Goal: Task Accomplishment & Management: Manage account settings

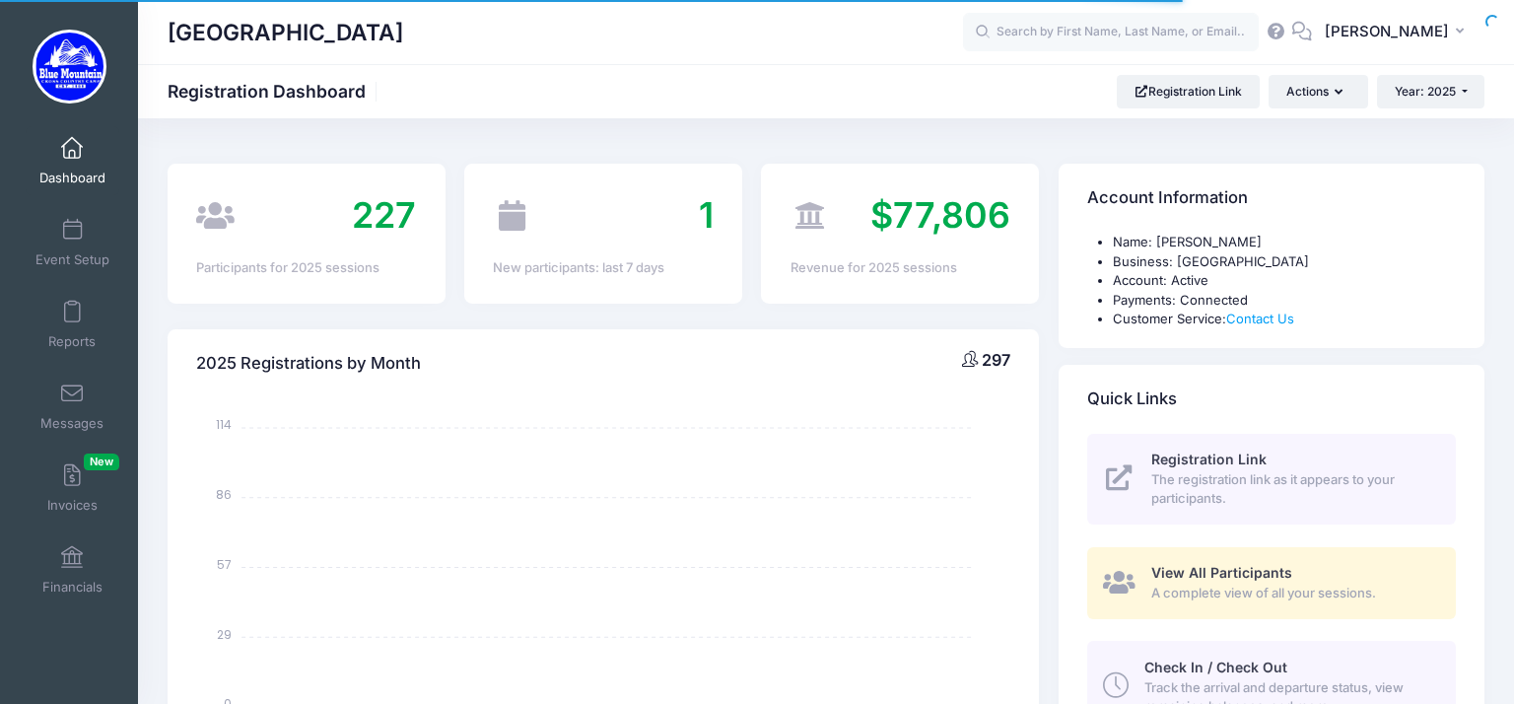
select select
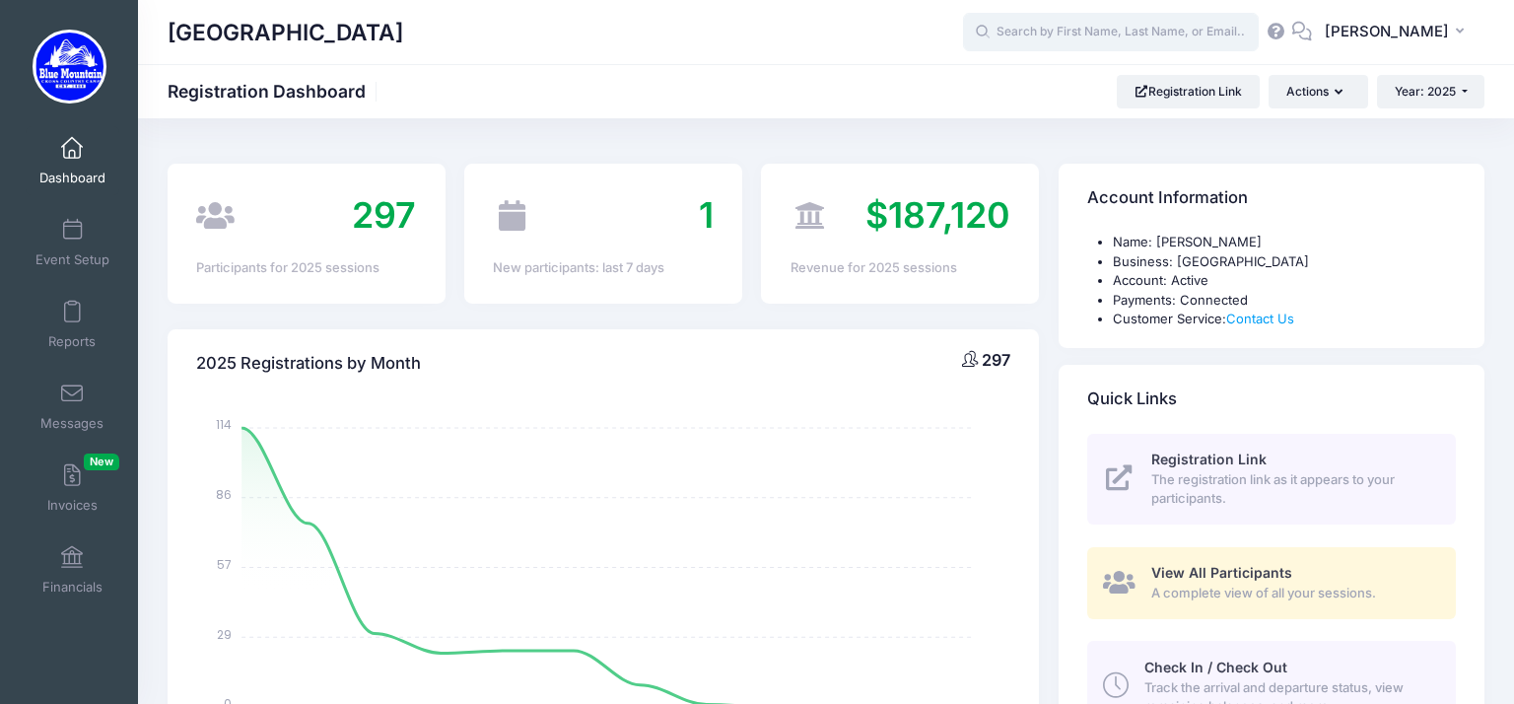
click at [1031, 34] on input "text" at bounding box center [1111, 32] width 296 height 39
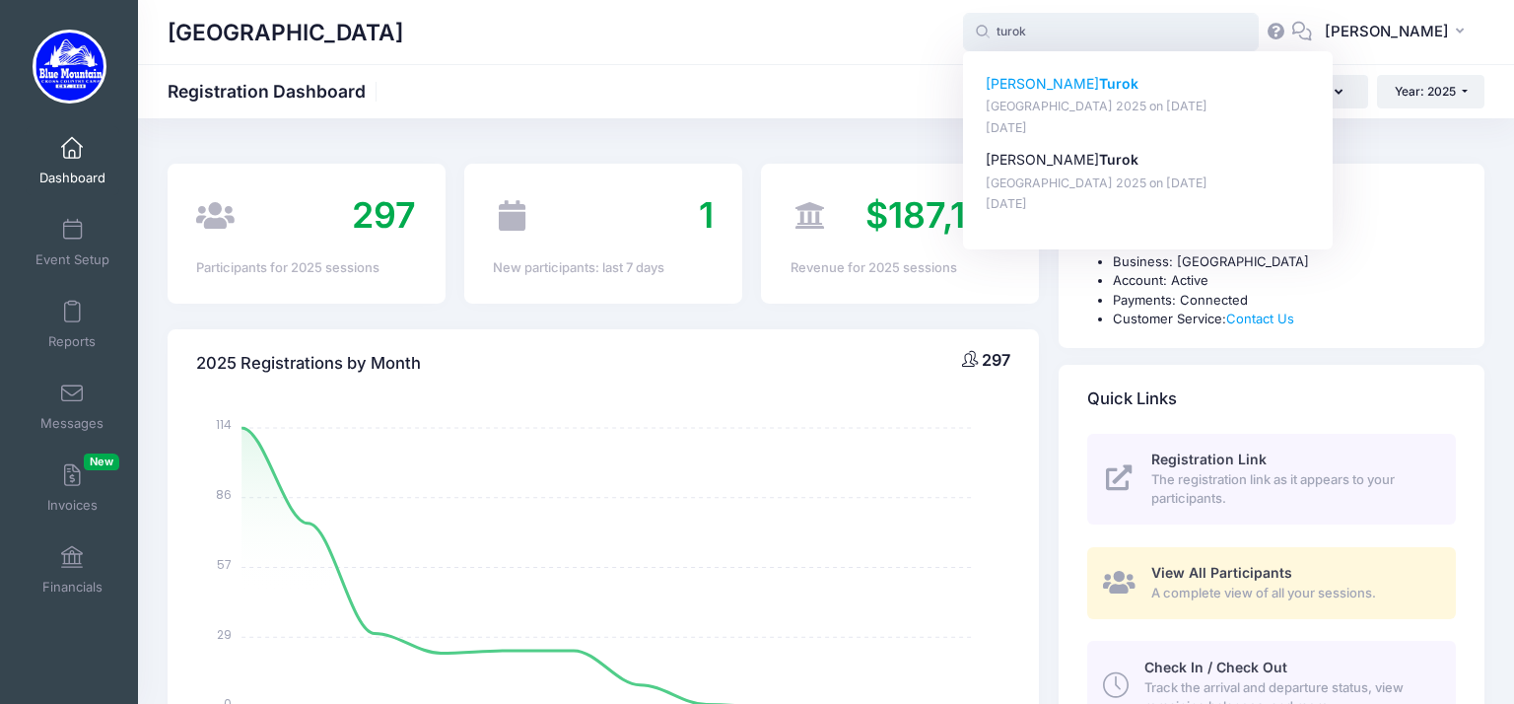
click at [1019, 90] on p "Benjamin Turok" at bounding box center [1148, 84] width 325 height 21
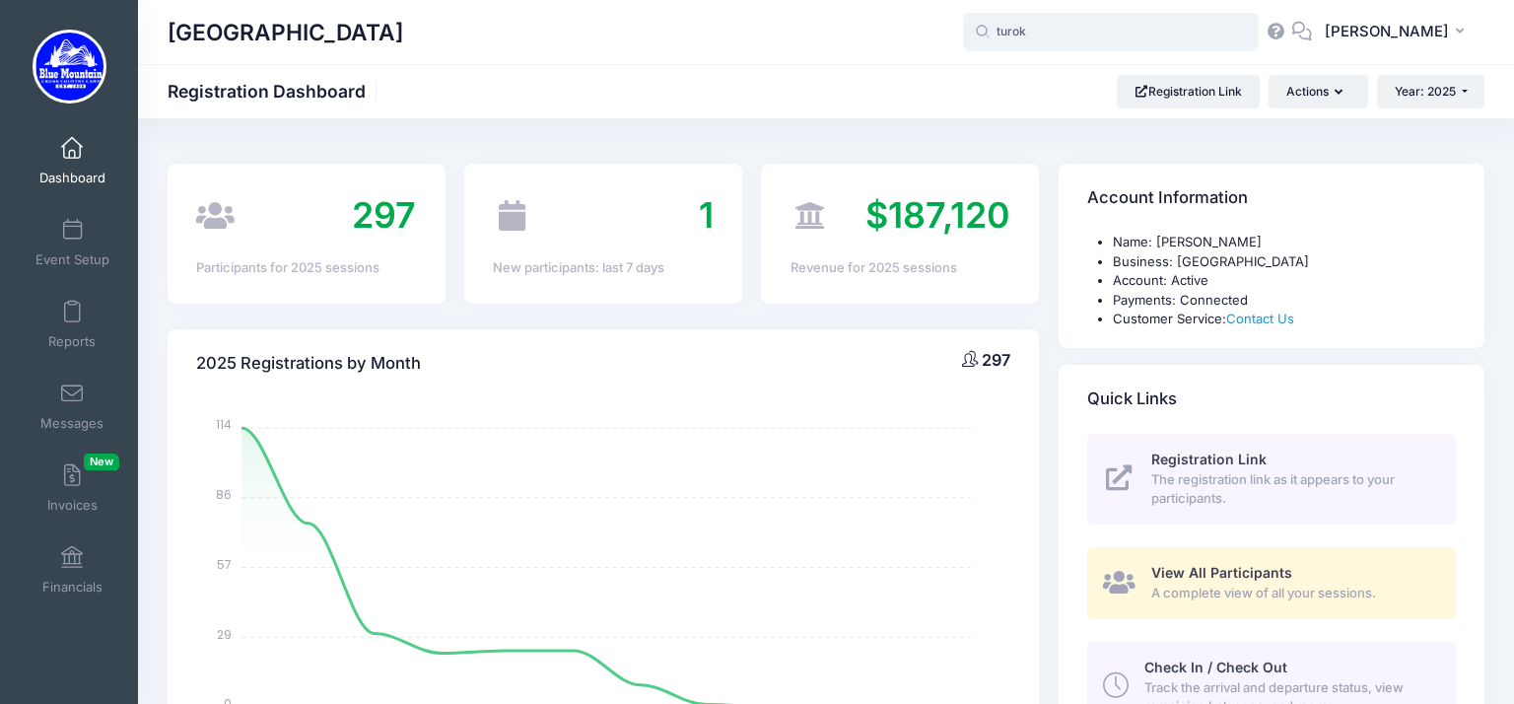
type input "Benjamin Turok (Blue Mountain Cross Country Camp 2025, Aug-17, 2025)"
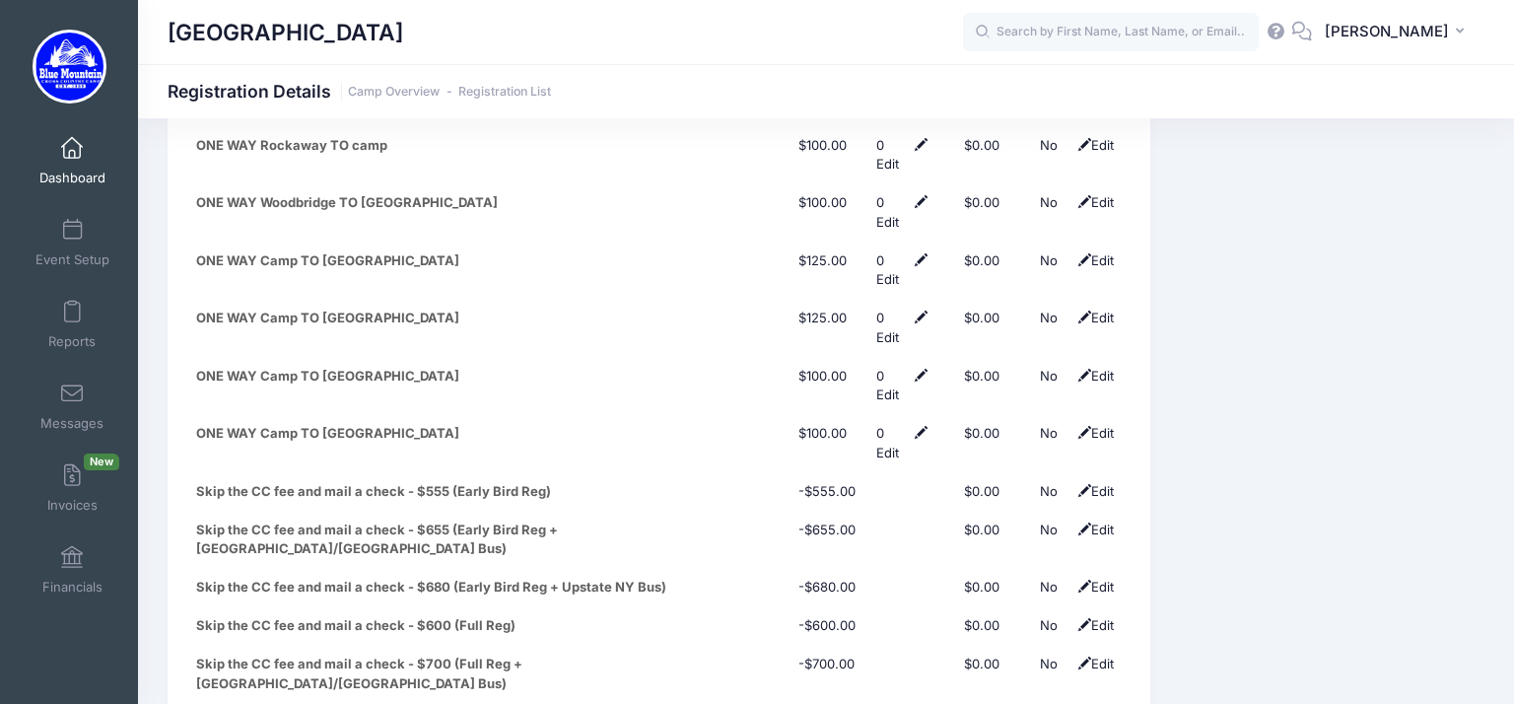
scroll to position [9512, 0]
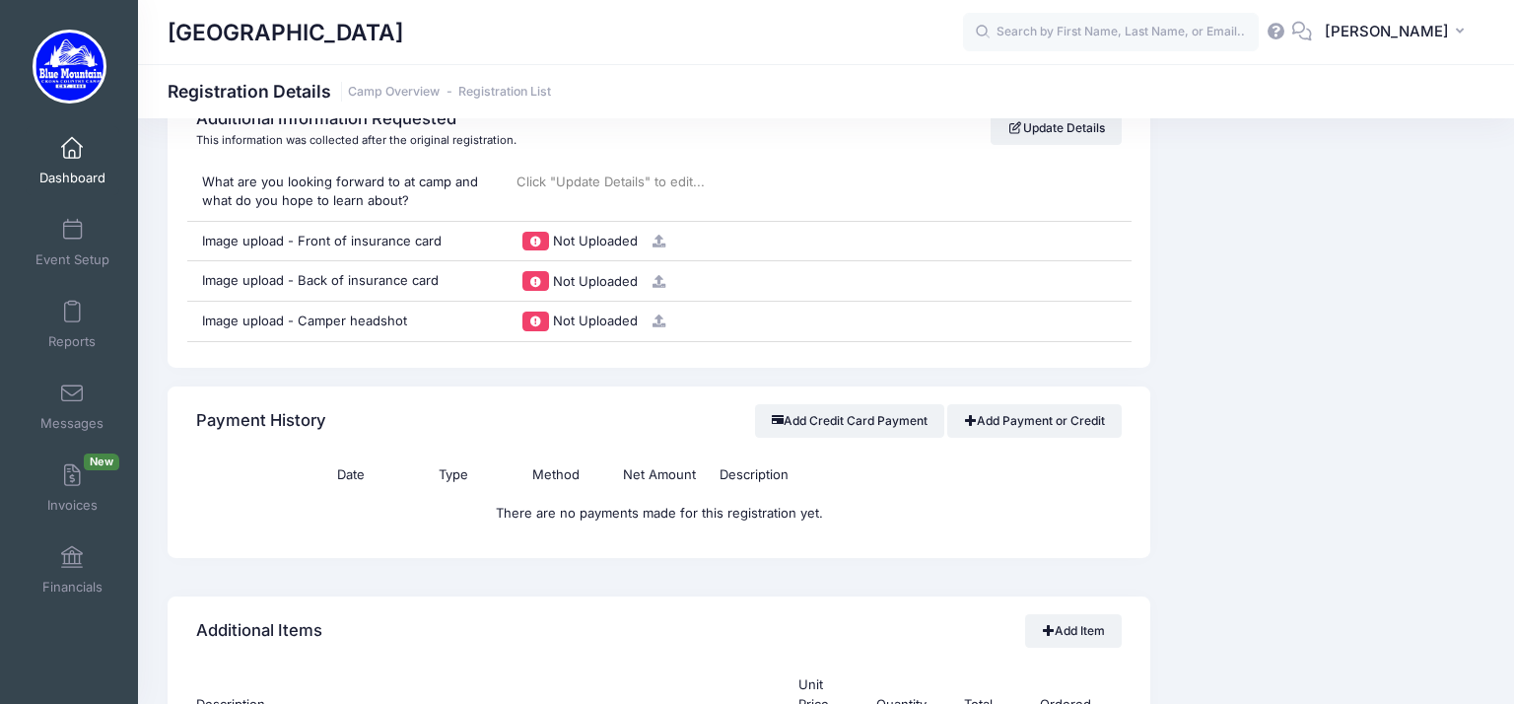
scroll to position [8625, 0]
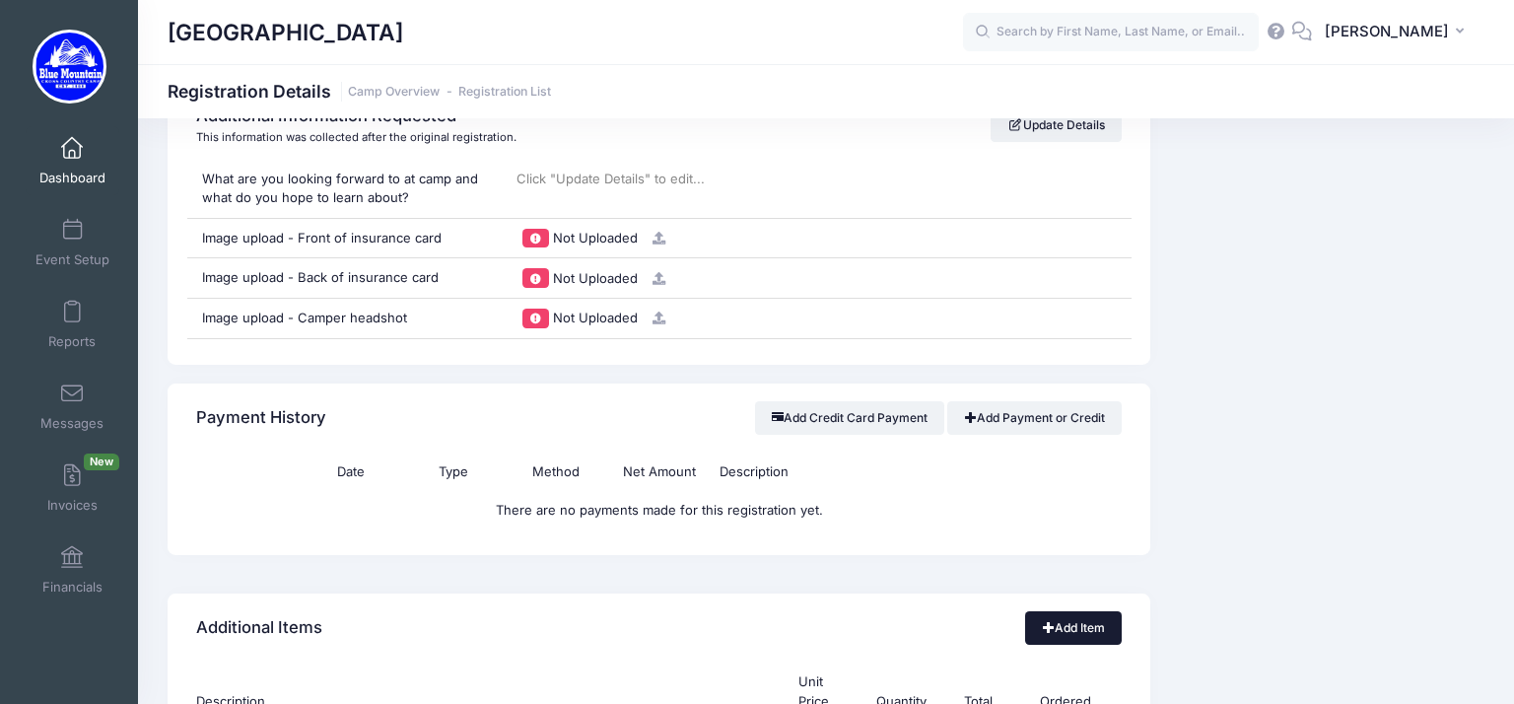
click at [1034, 611] on link "Add Item" at bounding box center [1073, 628] width 97 height 34
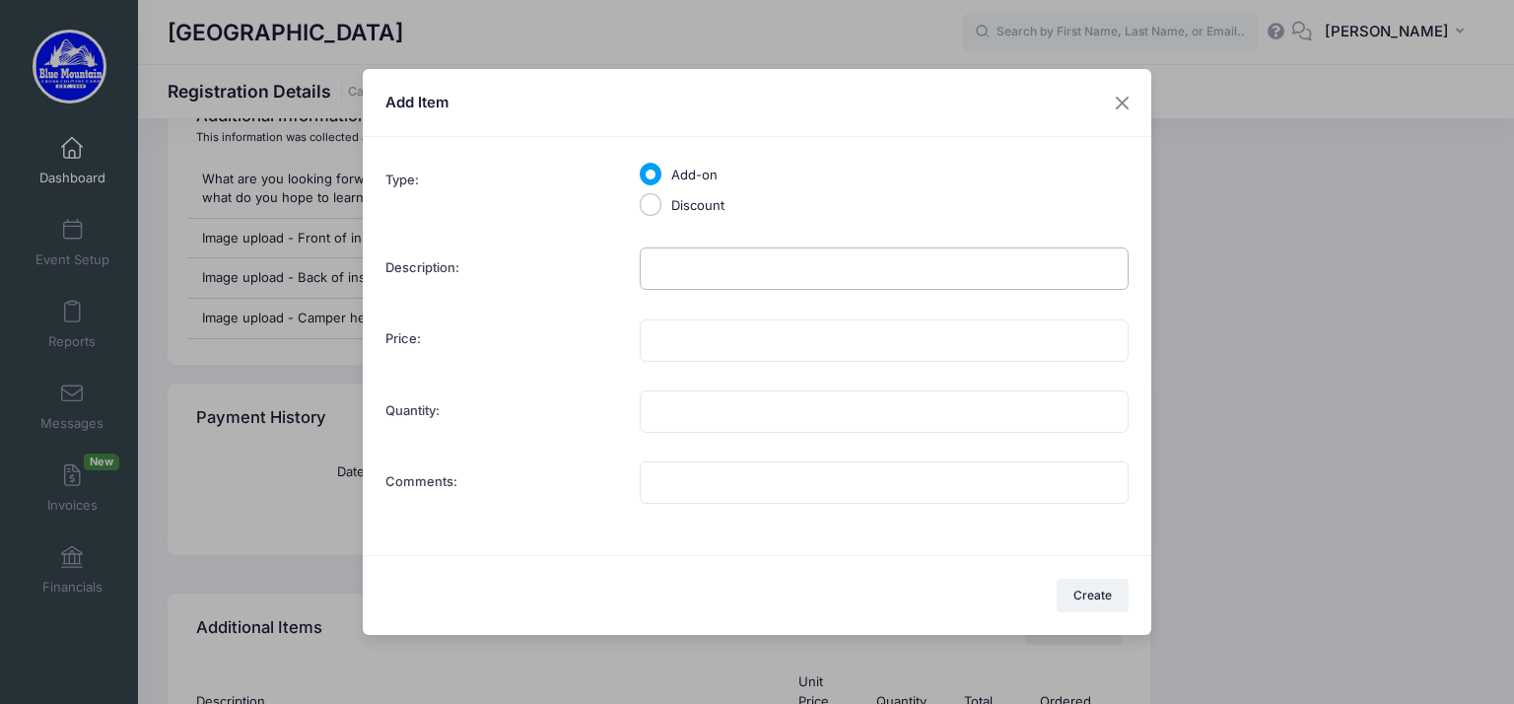
click at [654, 259] on input "Description:" at bounding box center [884, 268] width 489 height 42
type input "BMXC Discount"
click at [675, 328] on input "Price:" at bounding box center [884, 340] width 489 height 42
type input "110.00"
click at [674, 390] on input "Quantity:" at bounding box center [884, 411] width 489 height 42
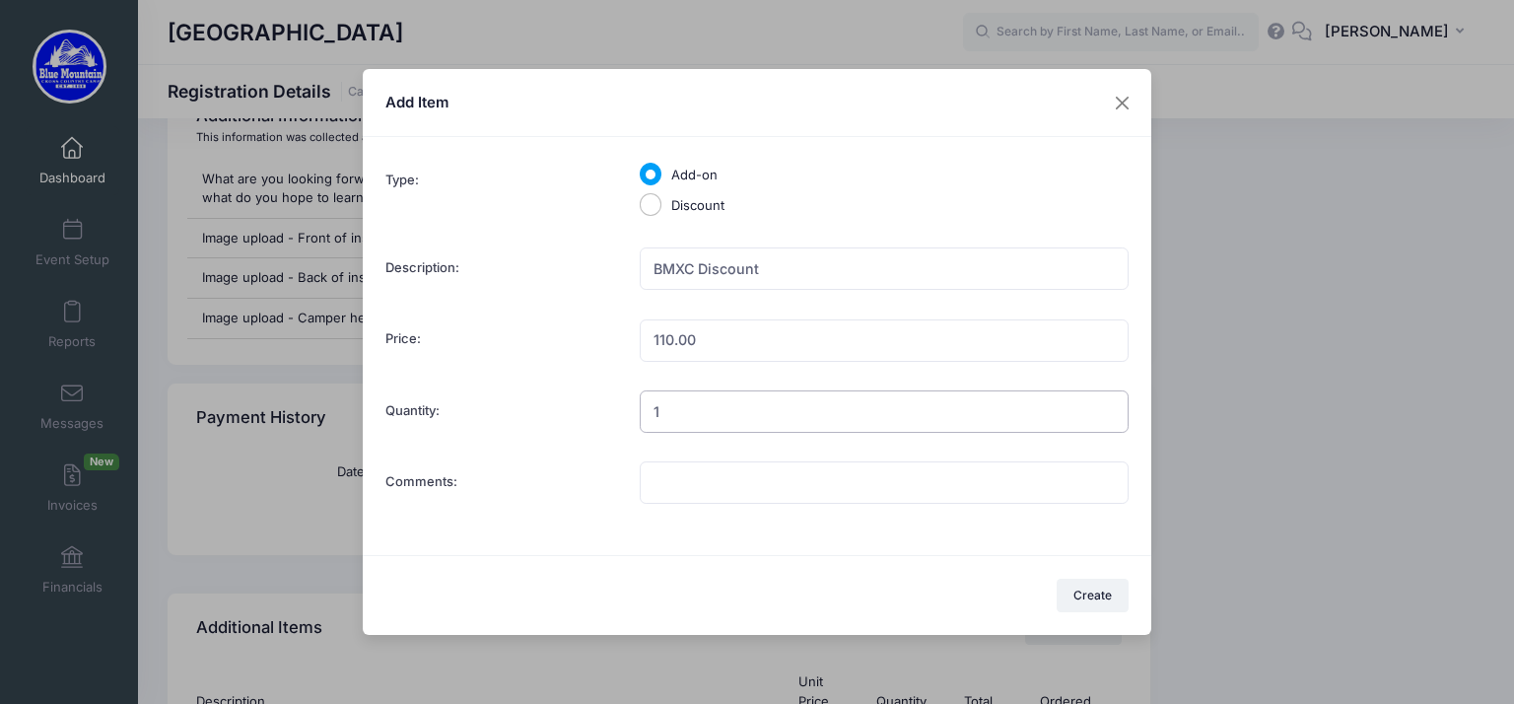
type input "1"
click at [678, 500] on input "Comments:" at bounding box center [884, 482] width 489 height 42
type input "H"
type input "BMXC Hoodie and Jacket"
click at [1120, 591] on button "Create" at bounding box center [1093, 596] width 73 height 34
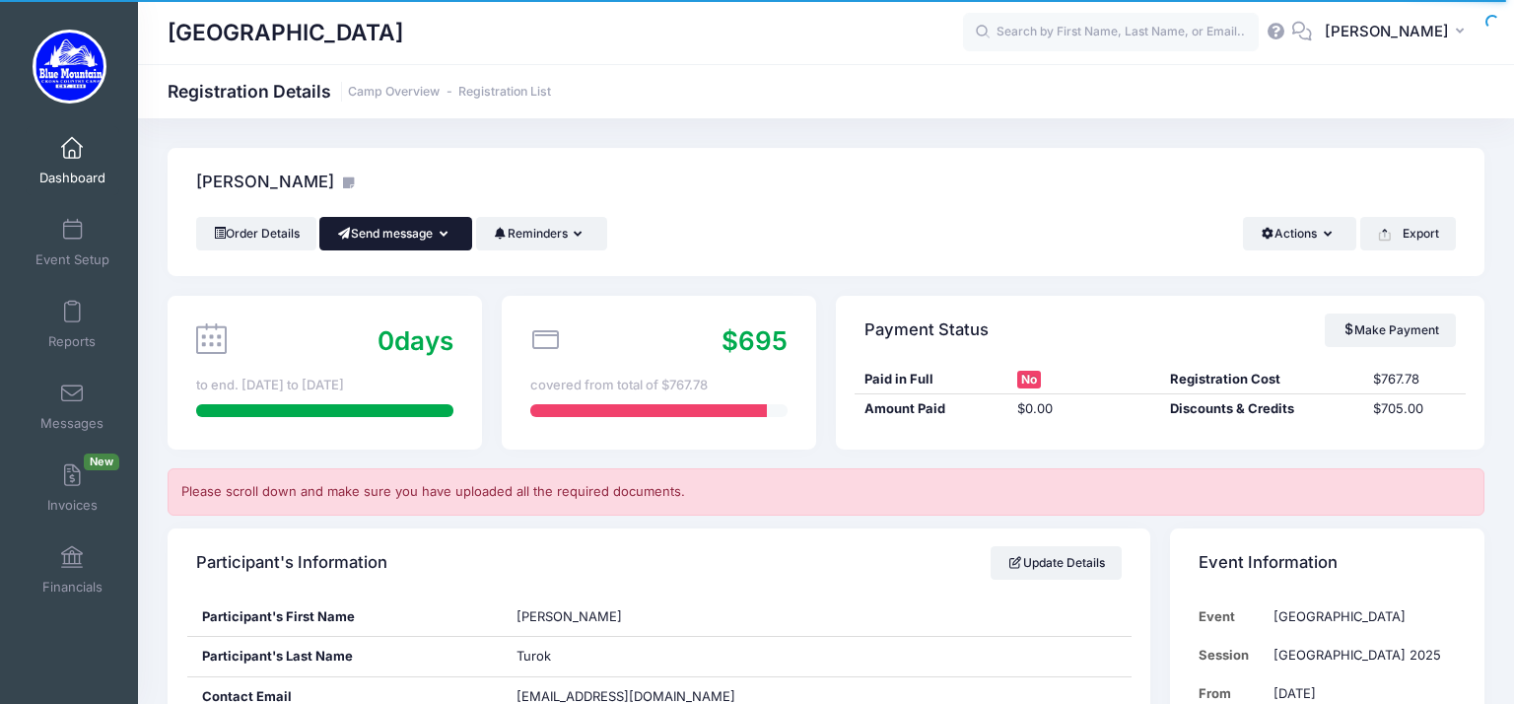
click at [392, 231] on button "Send message" at bounding box center [395, 234] width 153 height 34
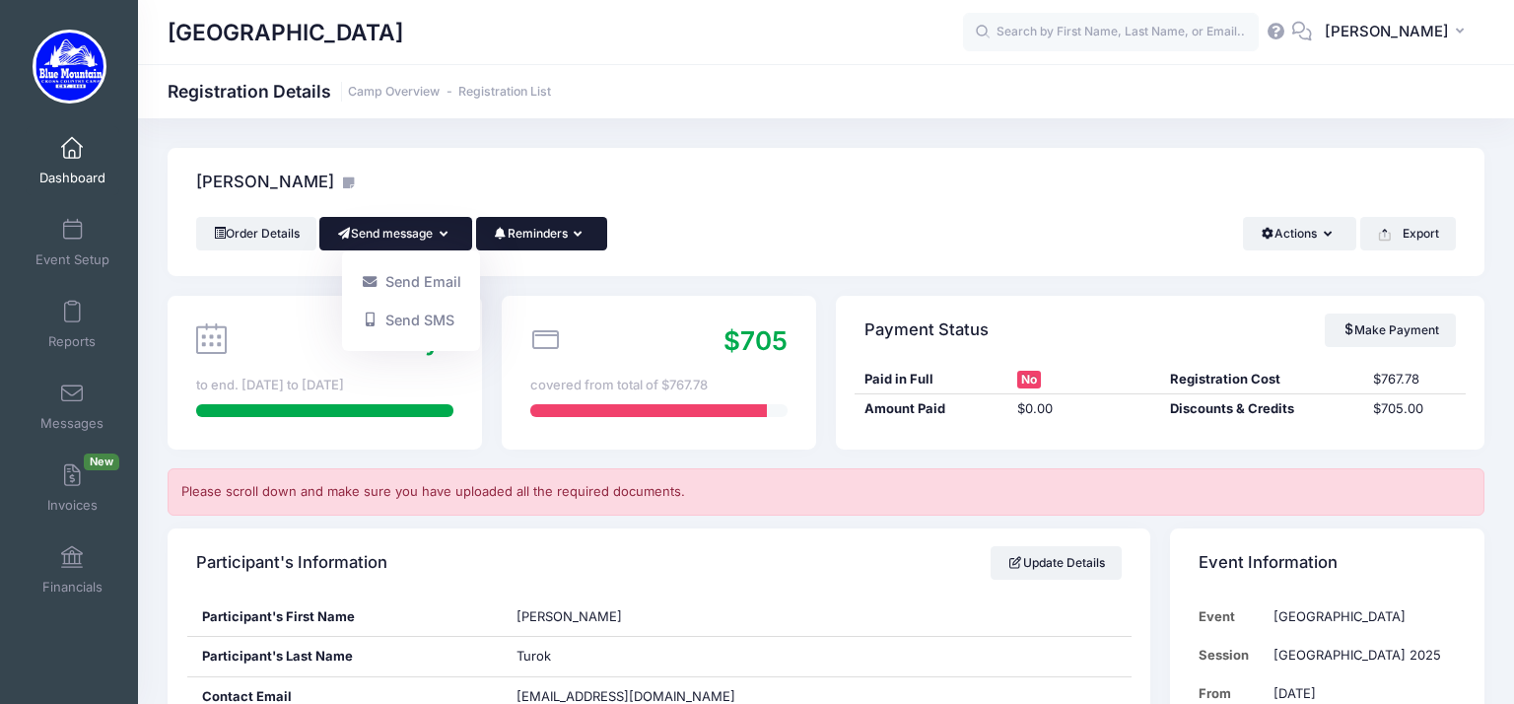
click at [512, 246] on button "Reminders" at bounding box center [541, 234] width 131 height 34
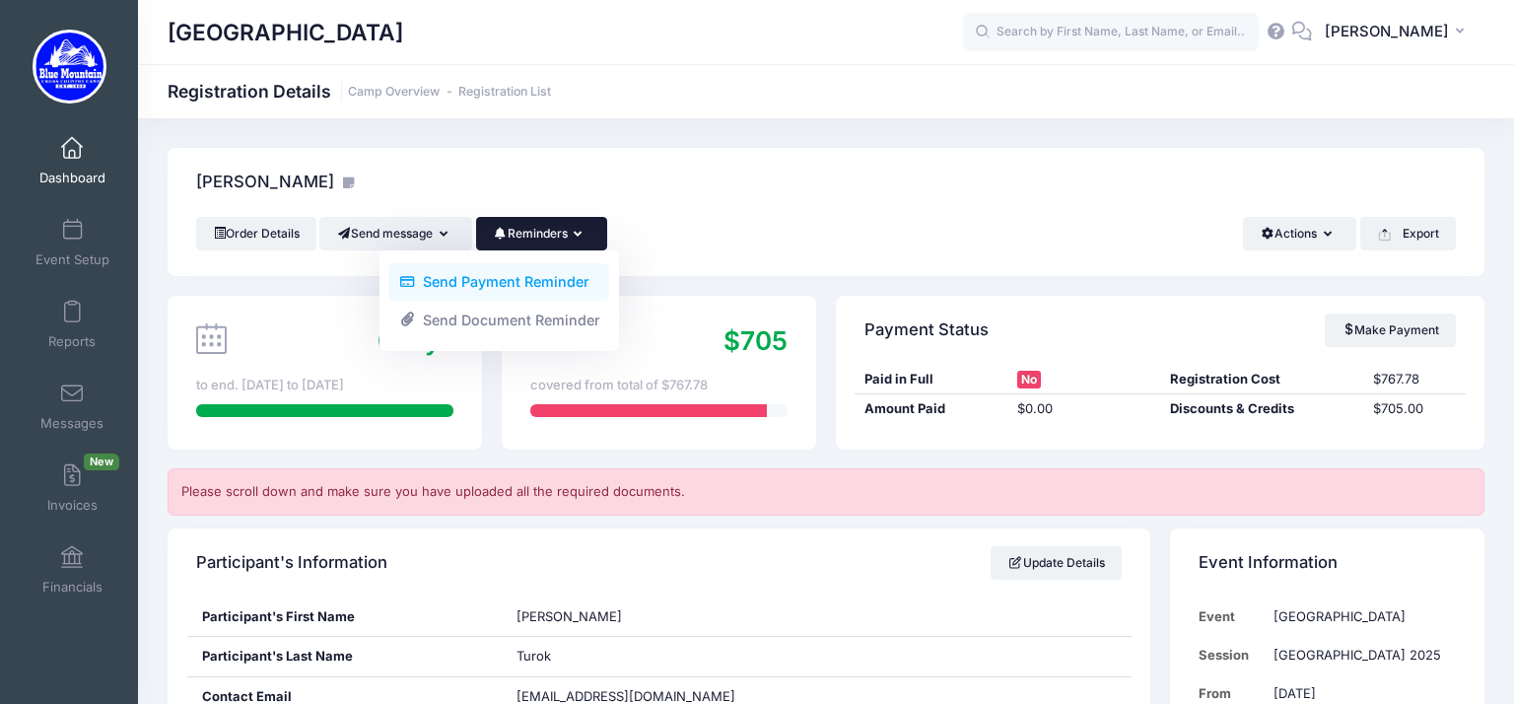
click at [508, 278] on link "Send Payment Reminder" at bounding box center [498, 281] width 221 height 37
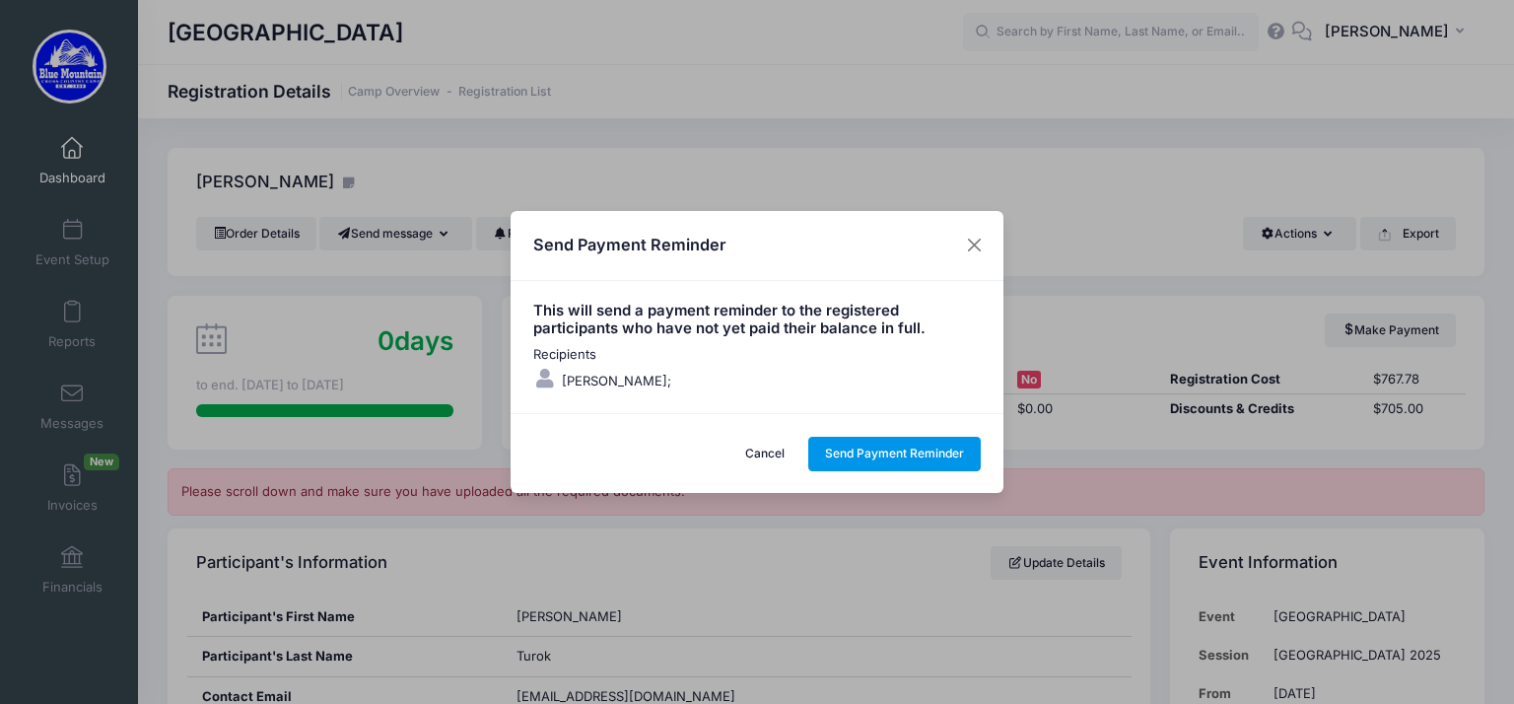
click at [893, 443] on button "Send Payment Reminder" at bounding box center [894, 454] width 173 height 34
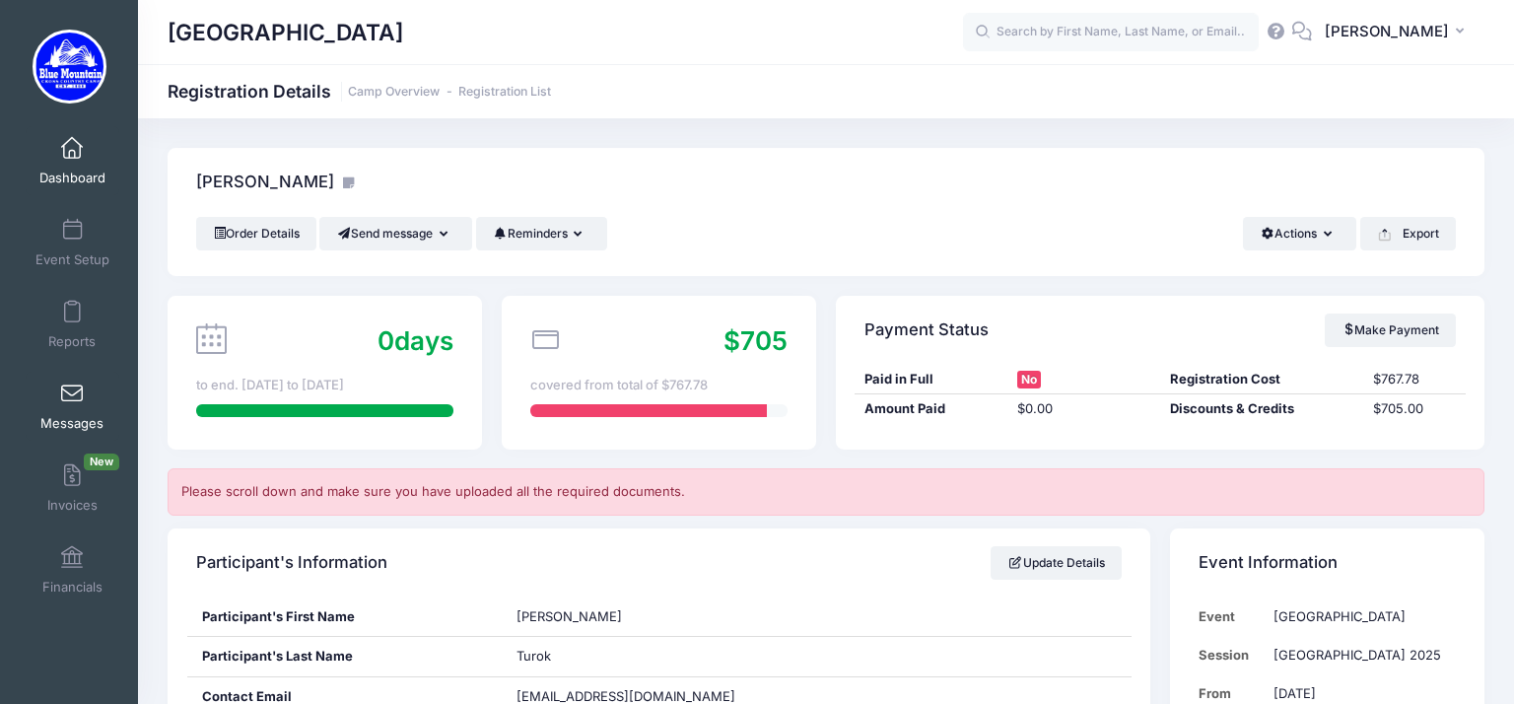
click at [82, 391] on link "Messages" at bounding box center [73, 406] width 94 height 69
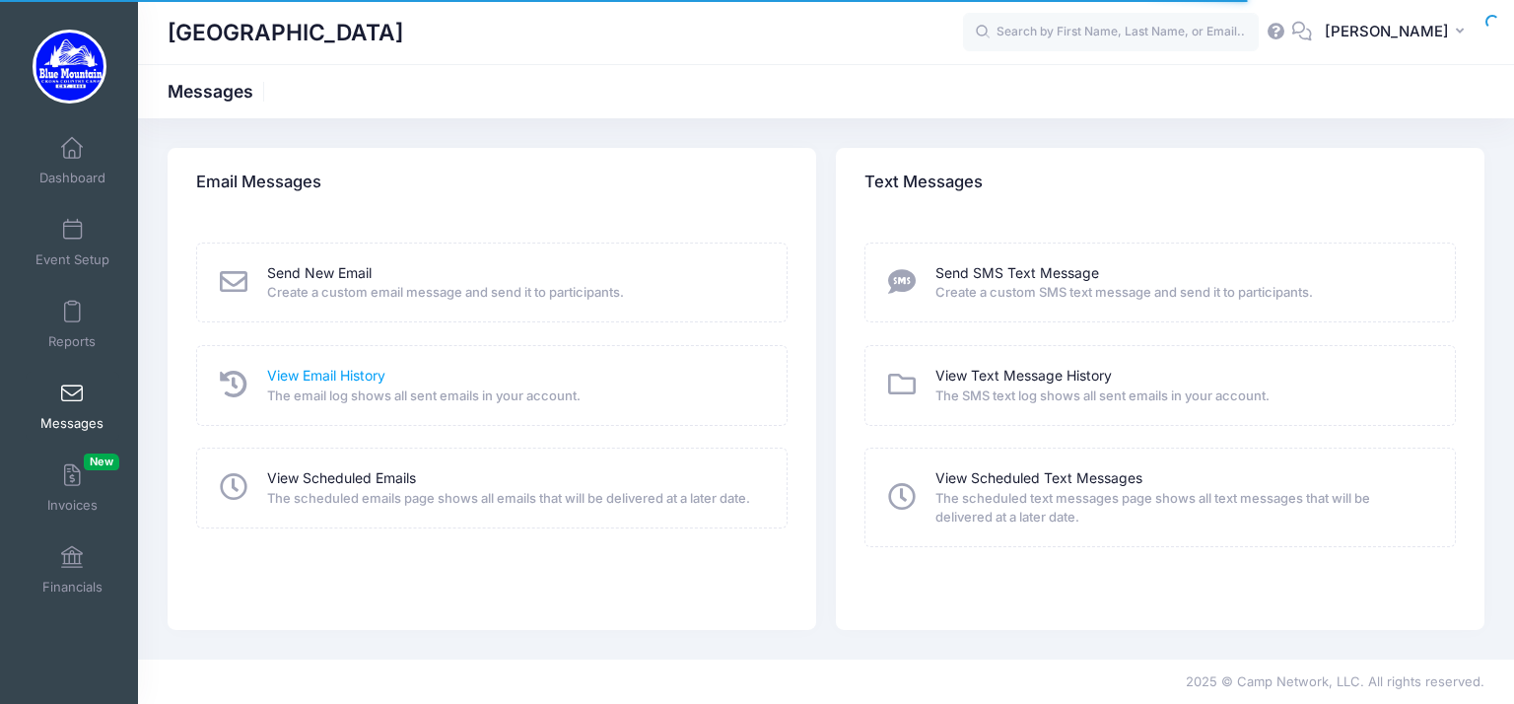
click at [345, 372] on link "View Email History" at bounding box center [326, 376] width 118 height 21
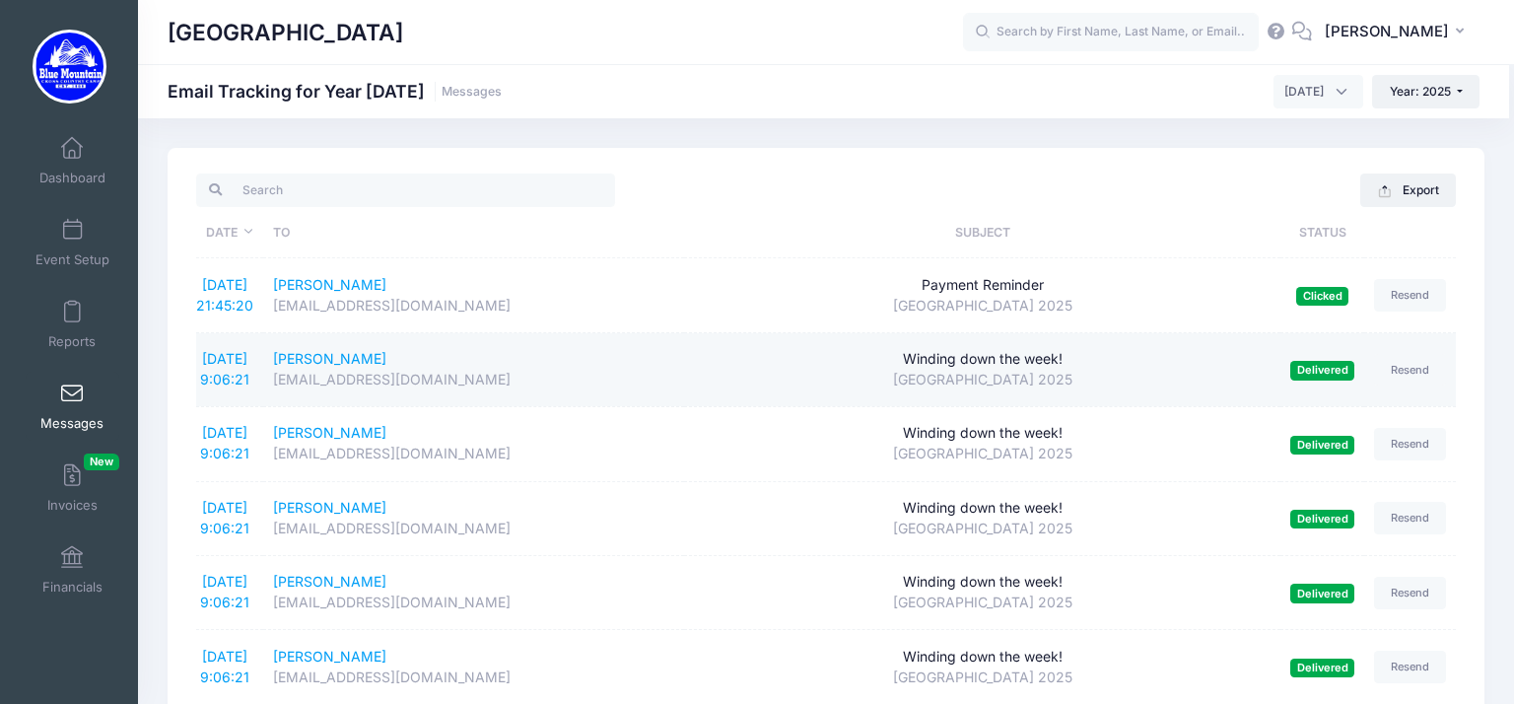
click at [541, 344] on td "[PERSON_NAME] [PERSON_NAME][EMAIL_ADDRESS][PERSON_NAME][DOMAIN_NAME]" at bounding box center [473, 370] width 421 height 74
click at [217, 360] on link "[DATE] 9:06:21" at bounding box center [224, 368] width 49 height 37
